Goal: Find specific page/section: Find specific page/section

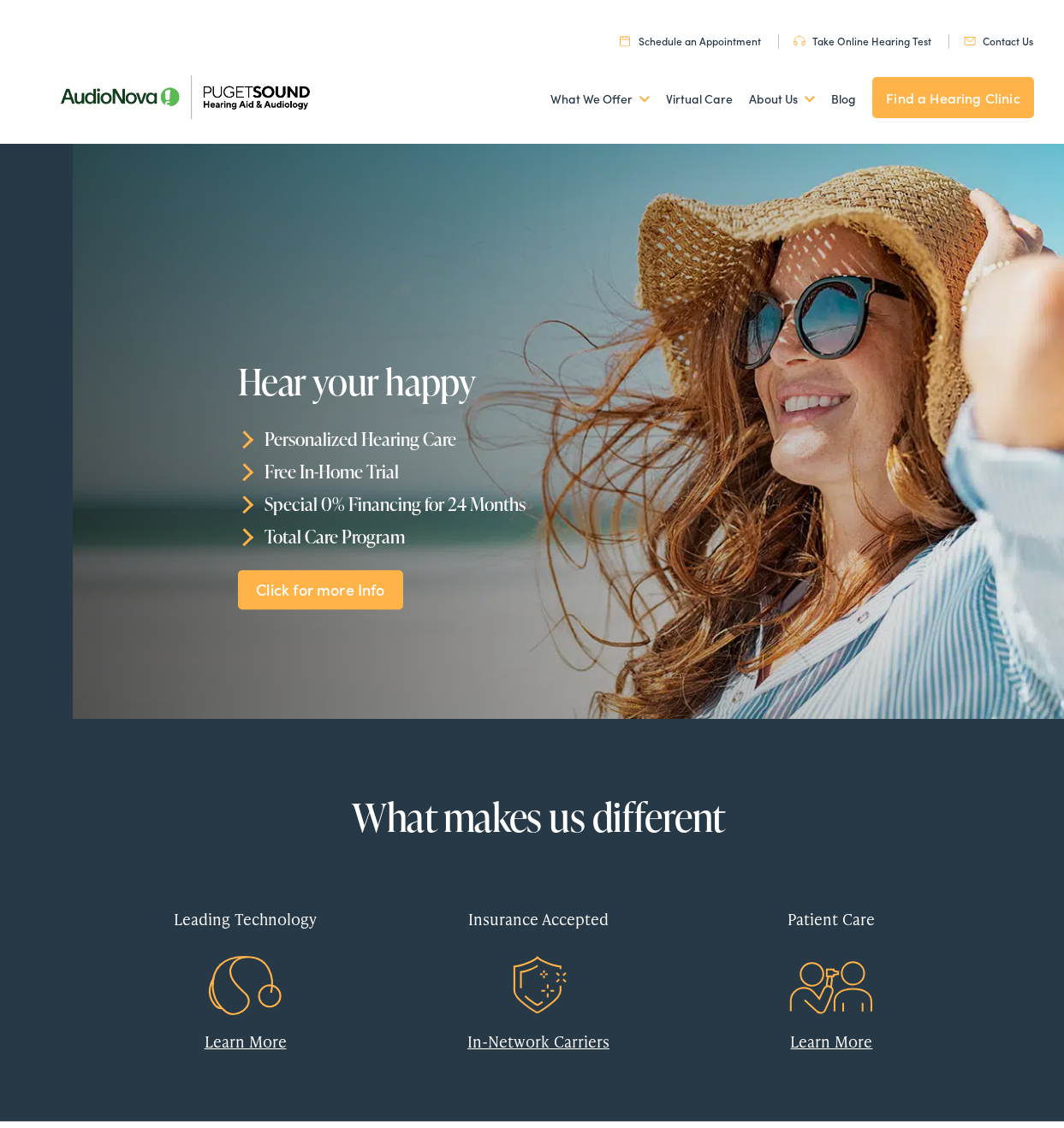
drag, startPoint x: 246, startPoint y: 380, endPoint x: 560, endPoint y: 504, distance: 337.6
click at [560, 504] on div "Hear your happy Personalized Hearing Care Free In-Home Trial Special 0% Financi…" at bounding box center [424, 478] width 372 height 247
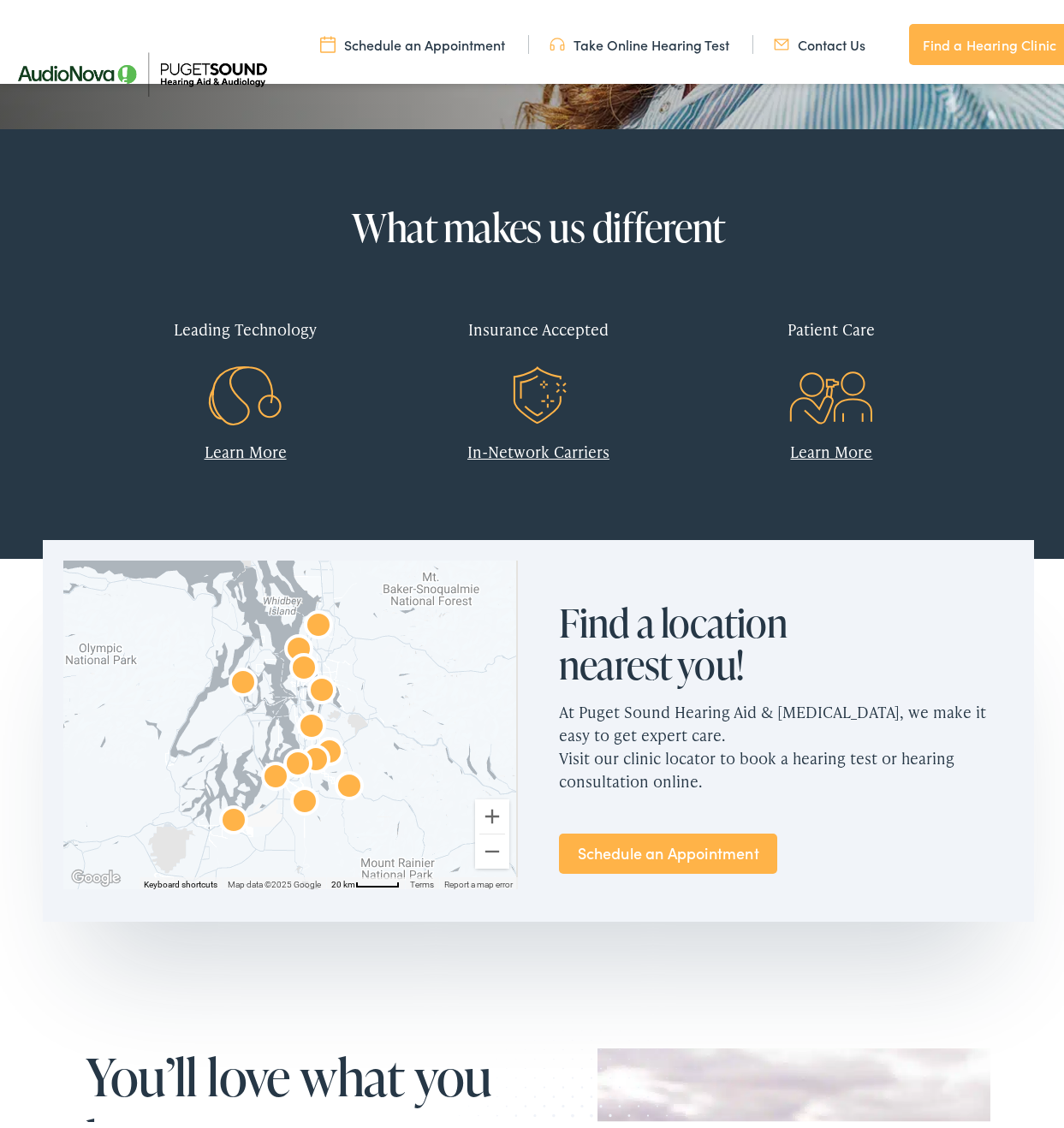
scroll to position [580, 0]
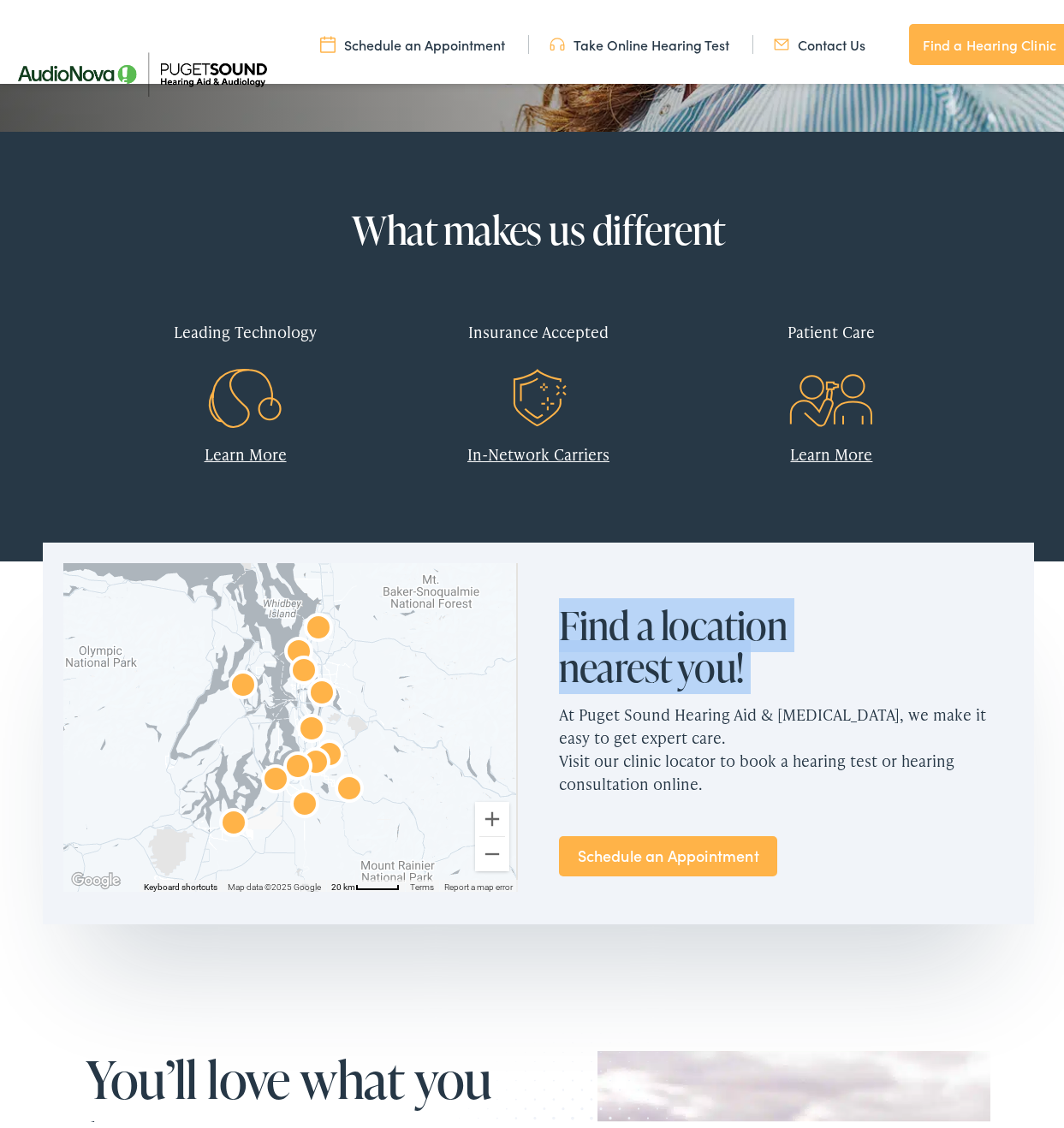
drag, startPoint x: 648, startPoint y: 650, endPoint x: 762, endPoint y: 696, distance: 122.9
click at [761, 696] on div "Find a location nearest you! At Puget Sound Hearing Aid & [MEDICAL_DATA], we ma…" at bounding box center [785, 747] width 454 height 300
click at [762, 696] on p "At Puget Sound Hearing Aid & [MEDICAL_DATA], we make it easy to get expert care…" at bounding box center [785, 742] width 454 height 120
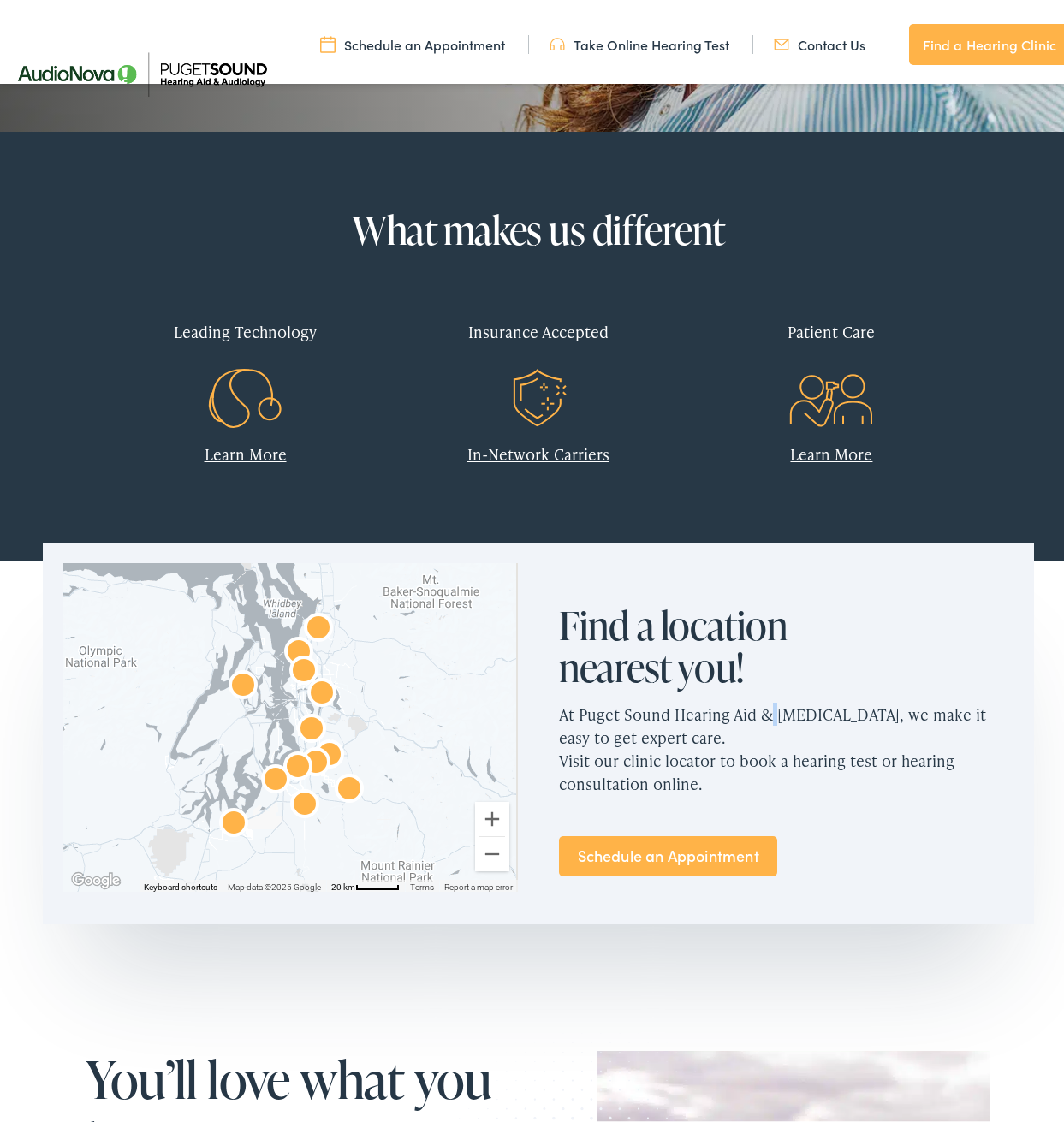
click at [762, 696] on p "At Puget Sound Hearing Aid & [MEDICAL_DATA], we make it easy to get expert care…" at bounding box center [785, 742] width 454 height 120
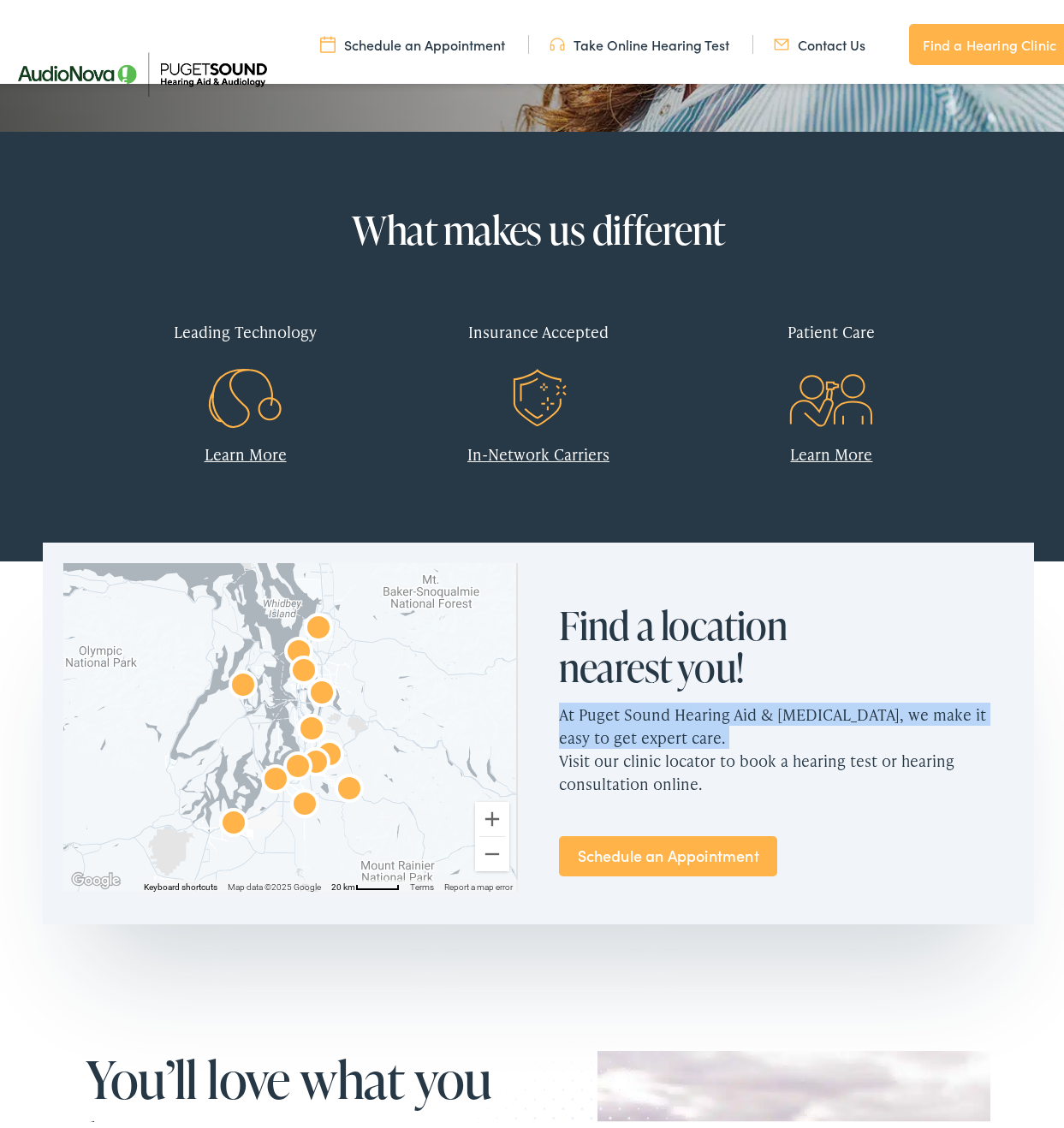
drag, startPoint x: 762, startPoint y: 696, endPoint x: 834, endPoint y: 726, distance: 78.0
click at [763, 697] on p "At Puget Sound Hearing Aid & [MEDICAL_DATA], we make it easy to get expert care…" at bounding box center [785, 742] width 454 height 120
click at [837, 726] on p "At Puget Sound Hearing Aid & [MEDICAL_DATA], we make it easy to get expert care…" at bounding box center [785, 742] width 454 height 120
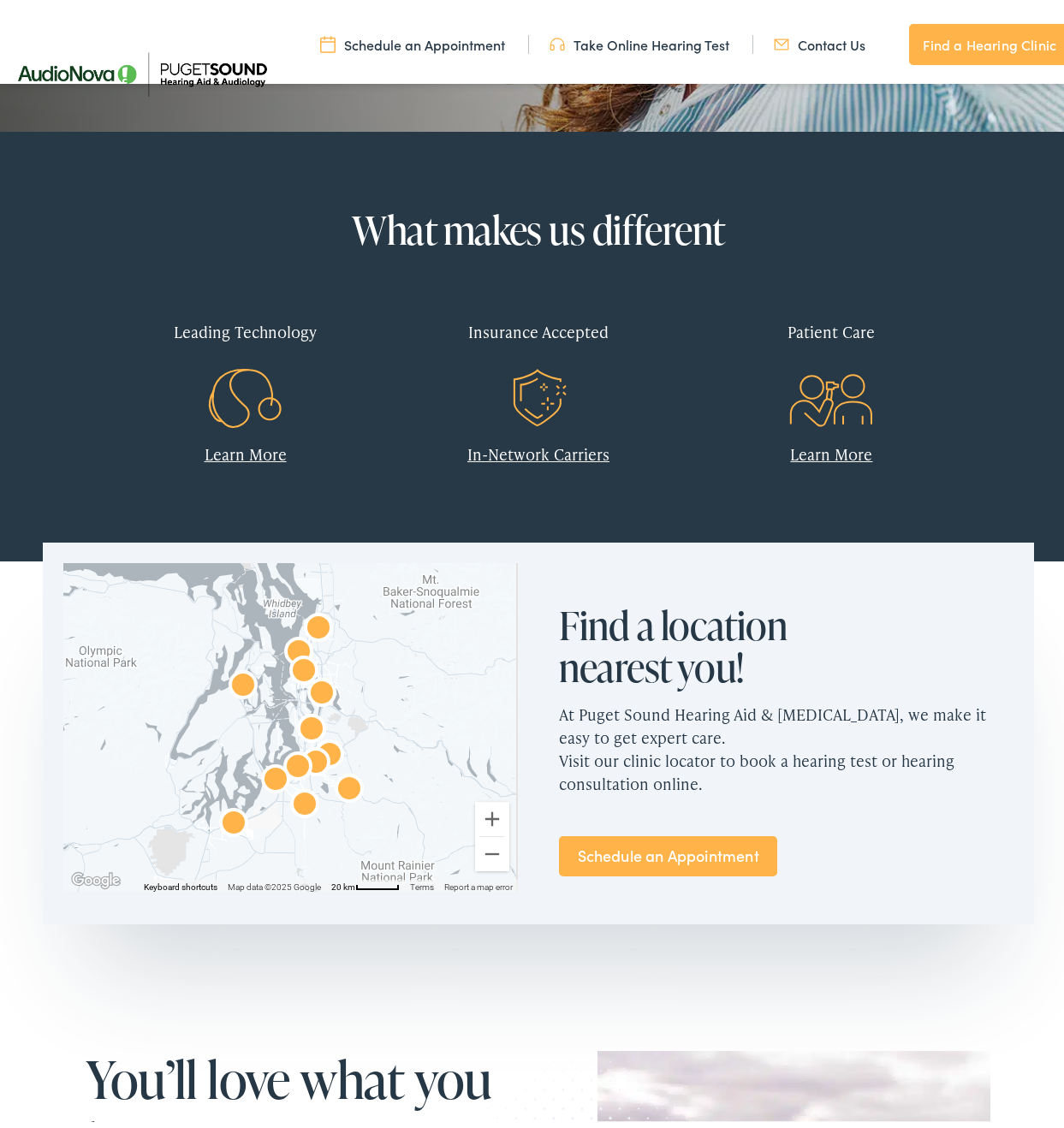
click at [807, 767] on p "At Puget Sound Hearing Aid & [MEDICAL_DATA], we make it easy to get expert care…" at bounding box center [785, 742] width 454 height 120
click at [807, 765] on p "At Puget Sound Hearing Aid & [MEDICAL_DATA], we make it easy to get expert care…" at bounding box center [785, 742] width 454 height 120
click at [806, 761] on p "At Puget Sound Hearing Aid & [MEDICAL_DATA], we make it easy to get expert care…" at bounding box center [785, 742] width 454 height 120
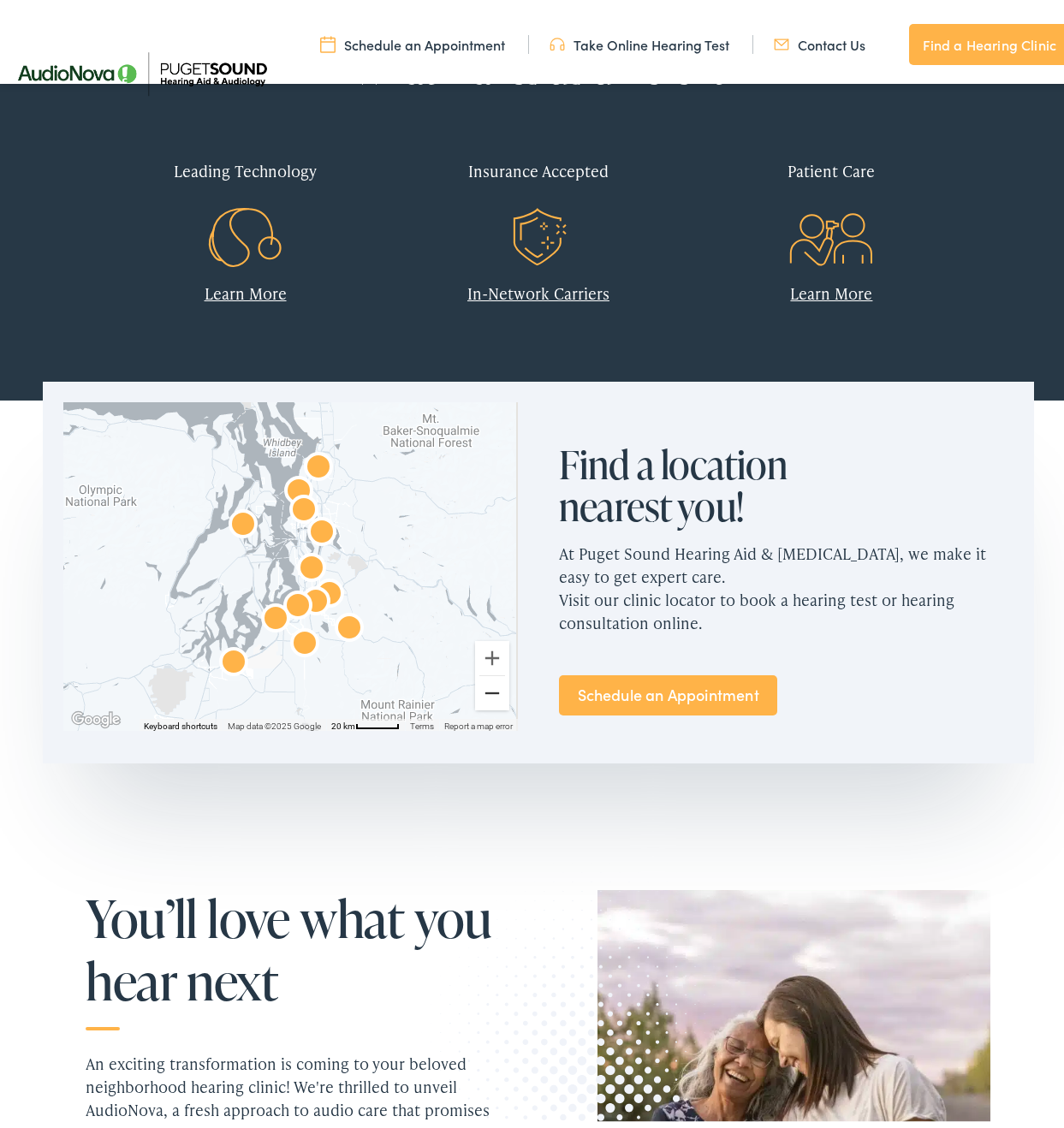
click at [487, 697] on button "Zoom out" at bounding box center [492, 686] width 34 height 34
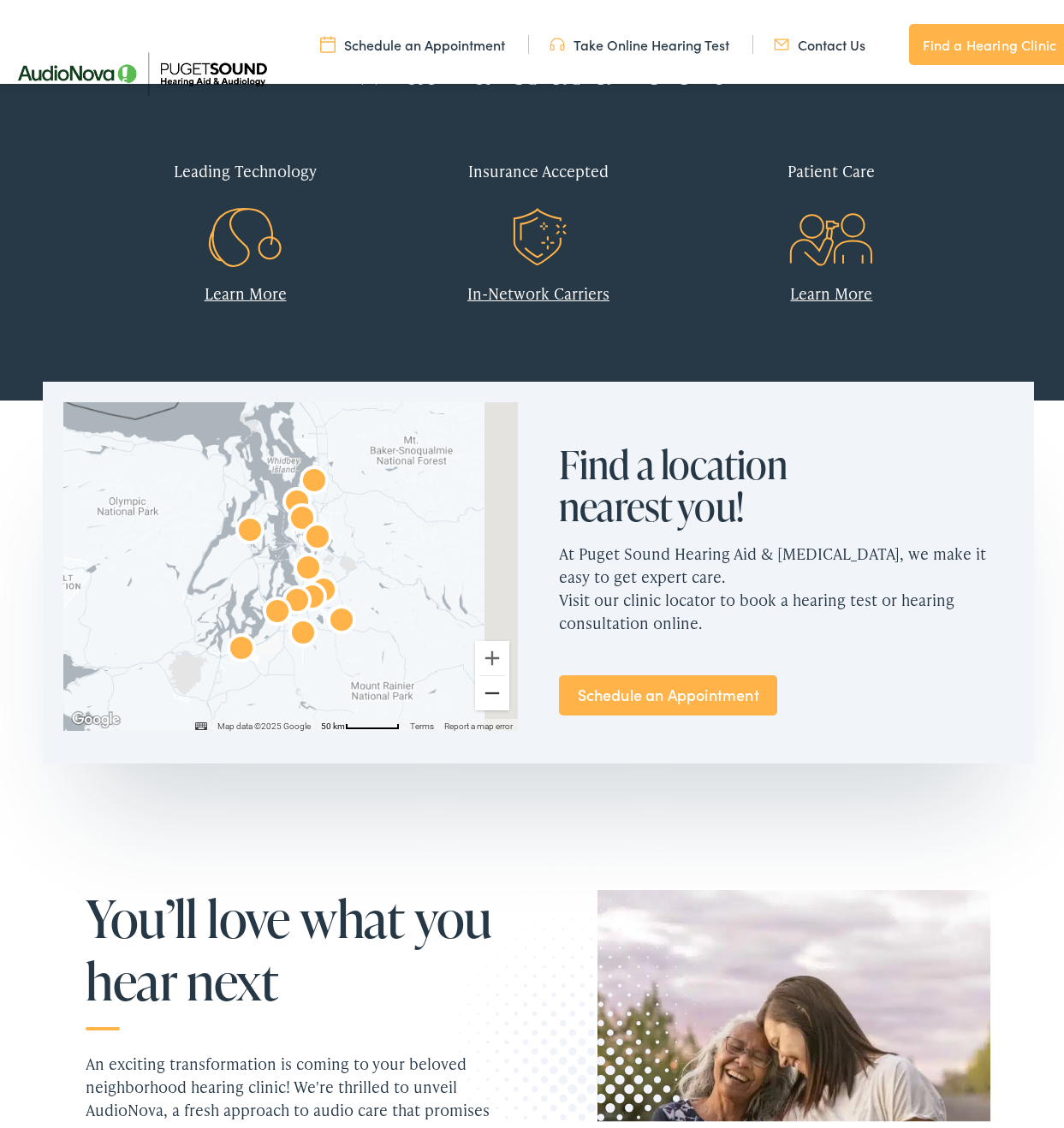
click at [487, 697] on button "Zoom out" at bounding box center [492, 686] width 34 height 34
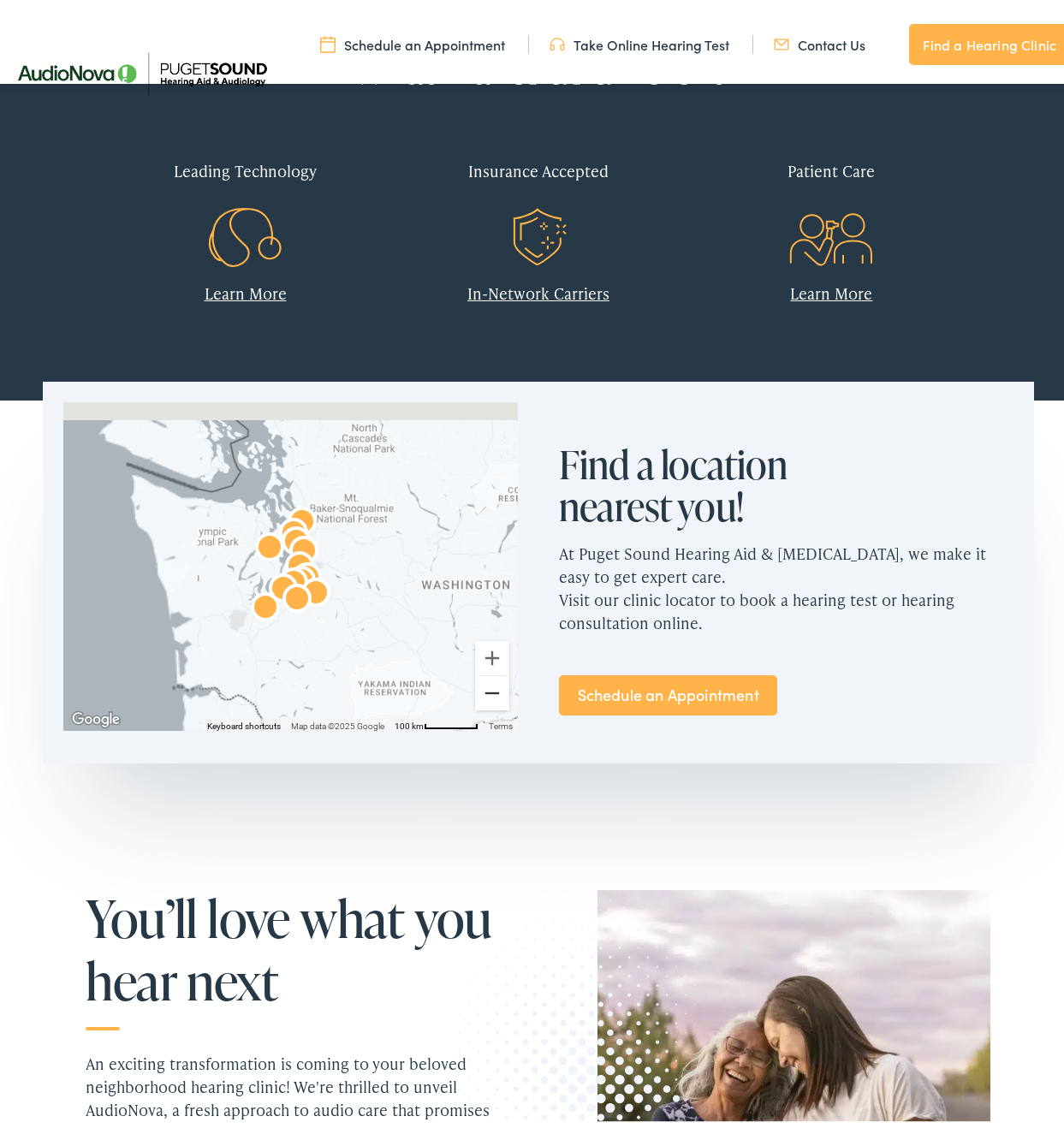
click at [487, 697] on button "Zoom out" at bounding box center [492, 686] width 34 height 34
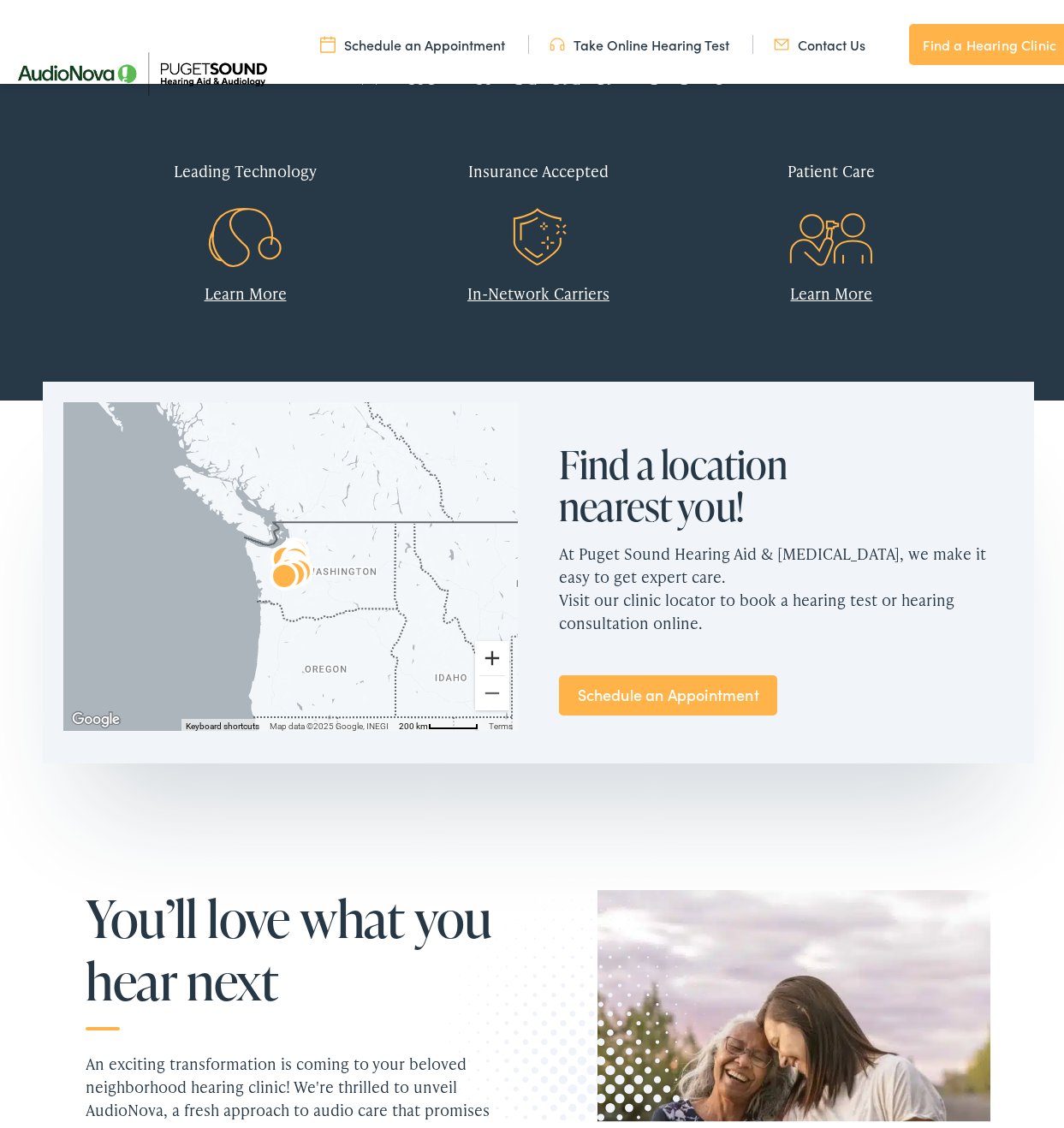
click at [480, 665] on button "Zoom in" at bounding box center [492, 652] width 34 height 34
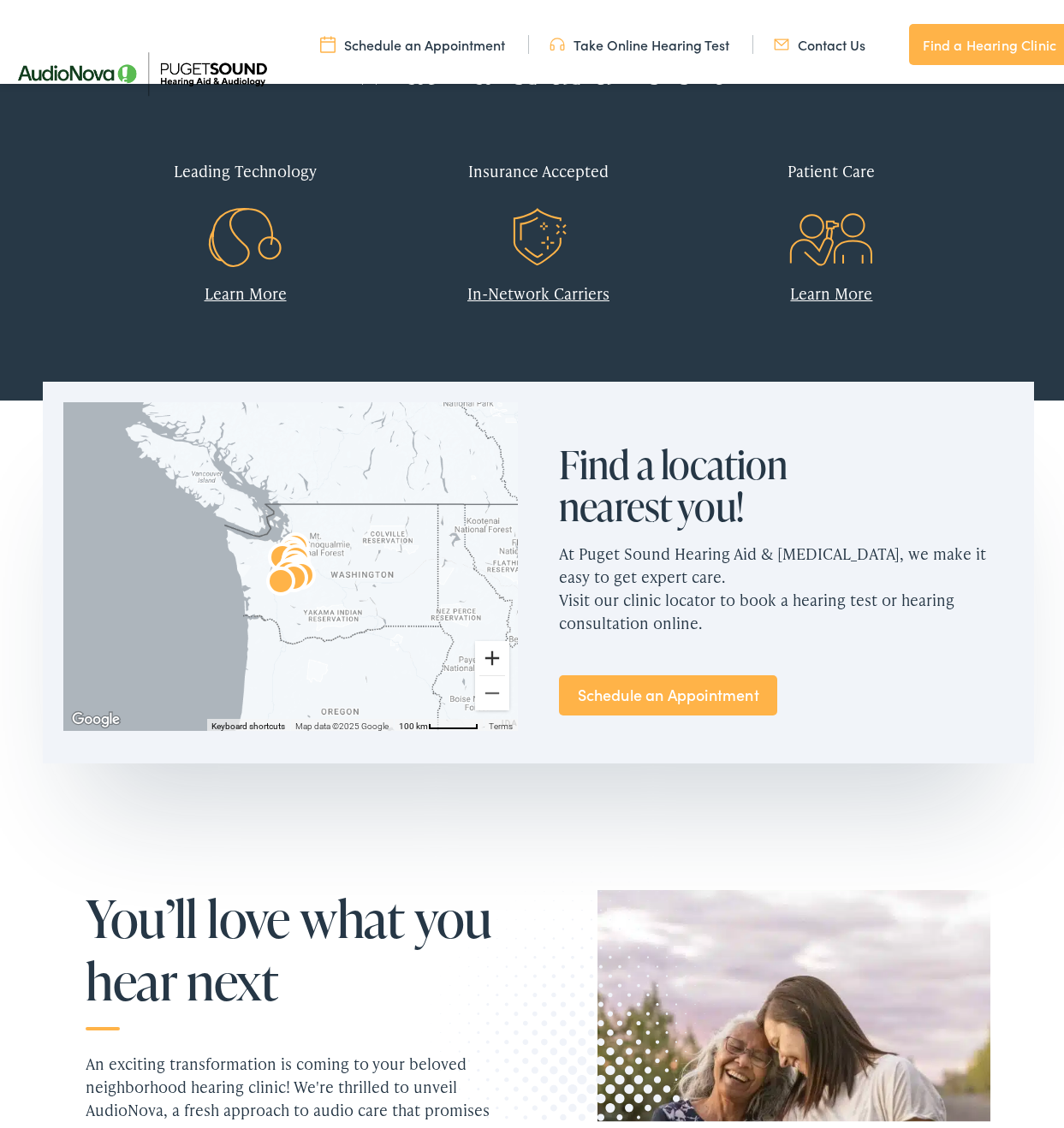
click at [480, 665] on button "Zoom in" at bounding box center [492, 652] width 34 height 34
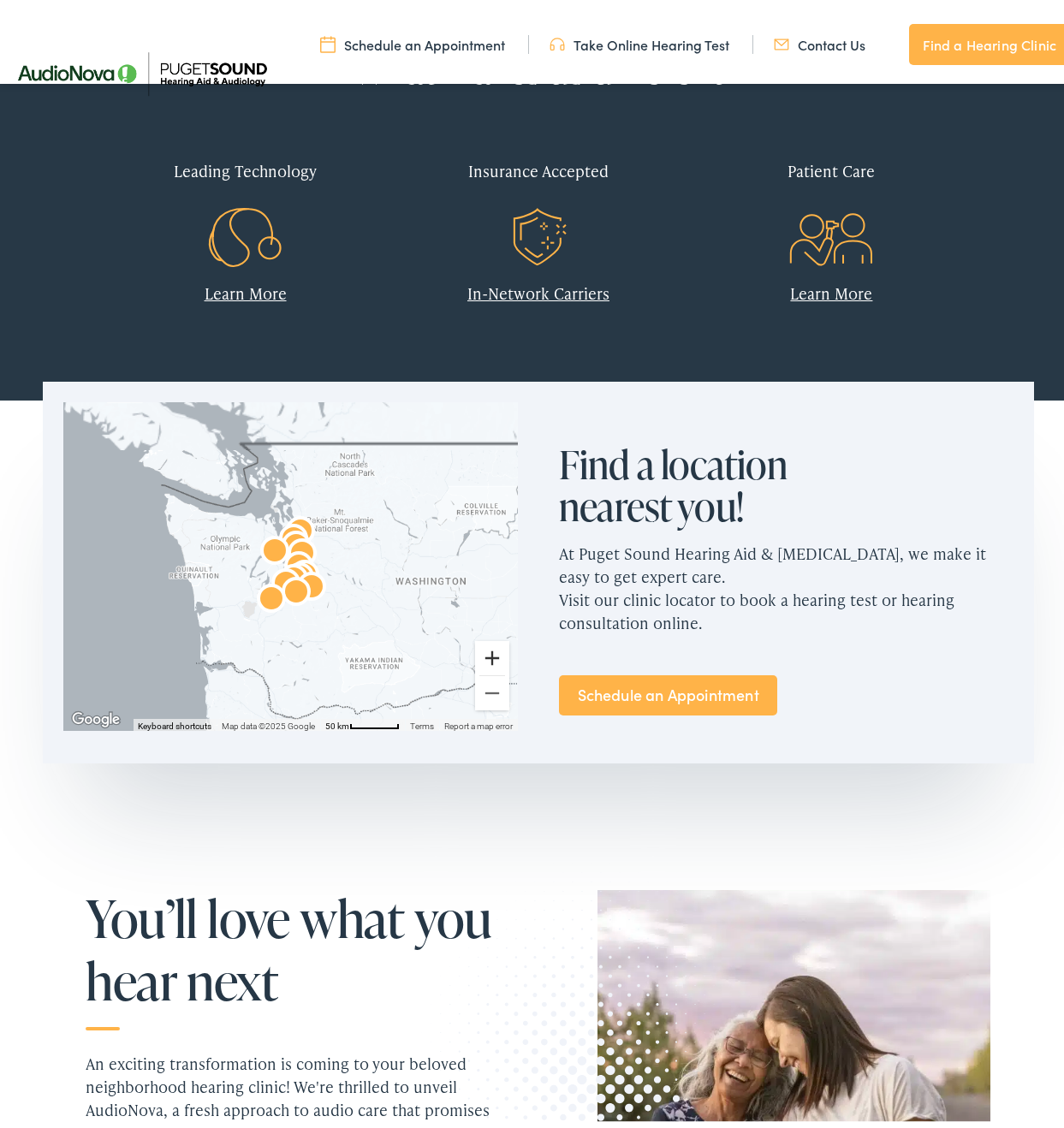
click at [480, 653] on button "Zoom in" at bounding box center [492, 652] width 34 height 34
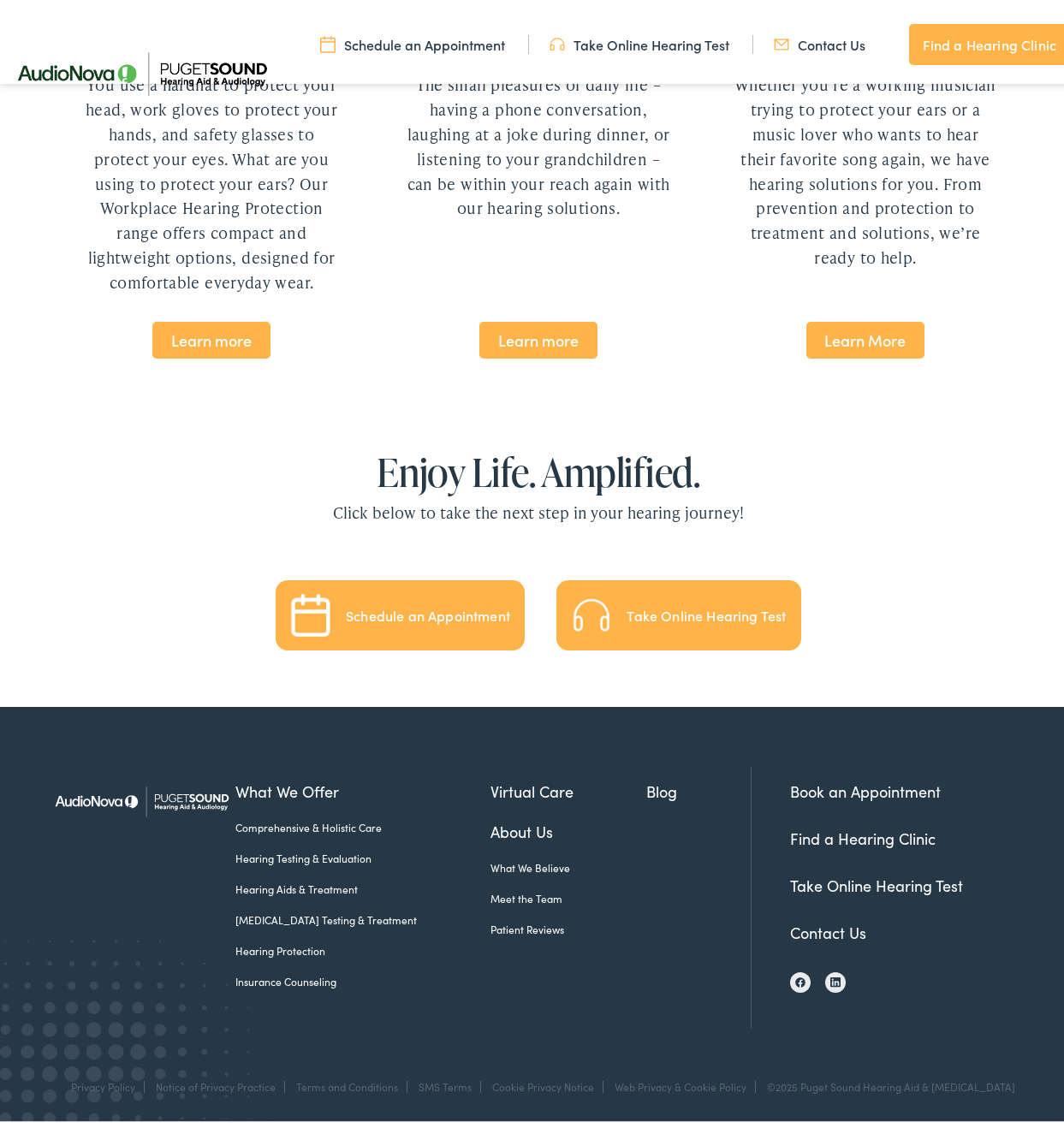
scroll to position [0, 0]
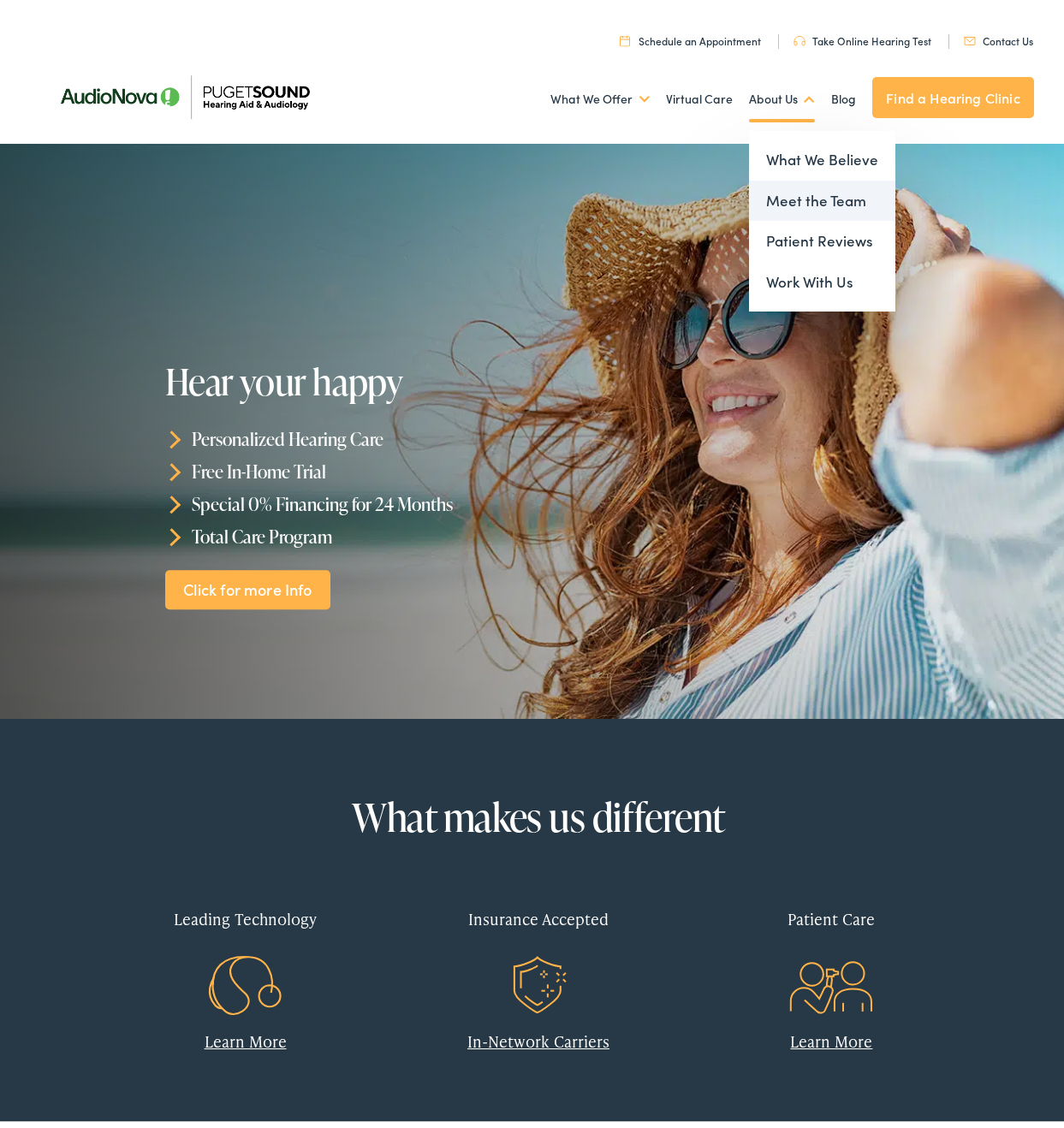
click at [794, 185] on link "Meet the Team" at bounding box center [822, 194] width 146 height 42
